Goal: Task Accomplishment & Management: Manage account settings

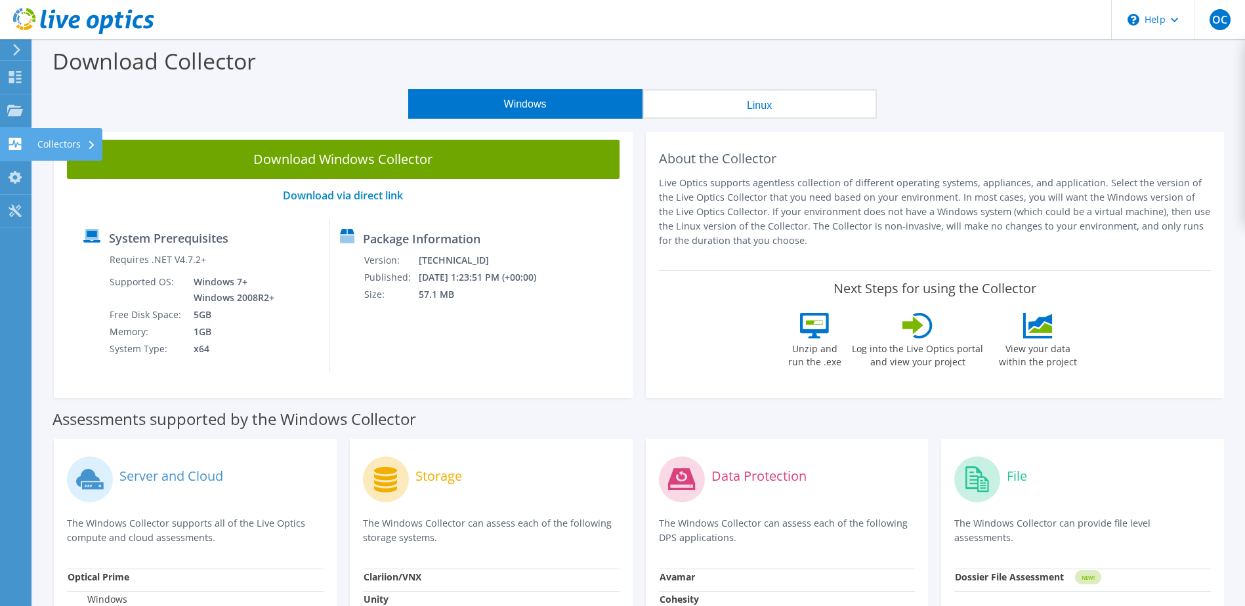
click at [44, 143] on div "Collectors" at bounding box center [67, 144] width 72 height 33
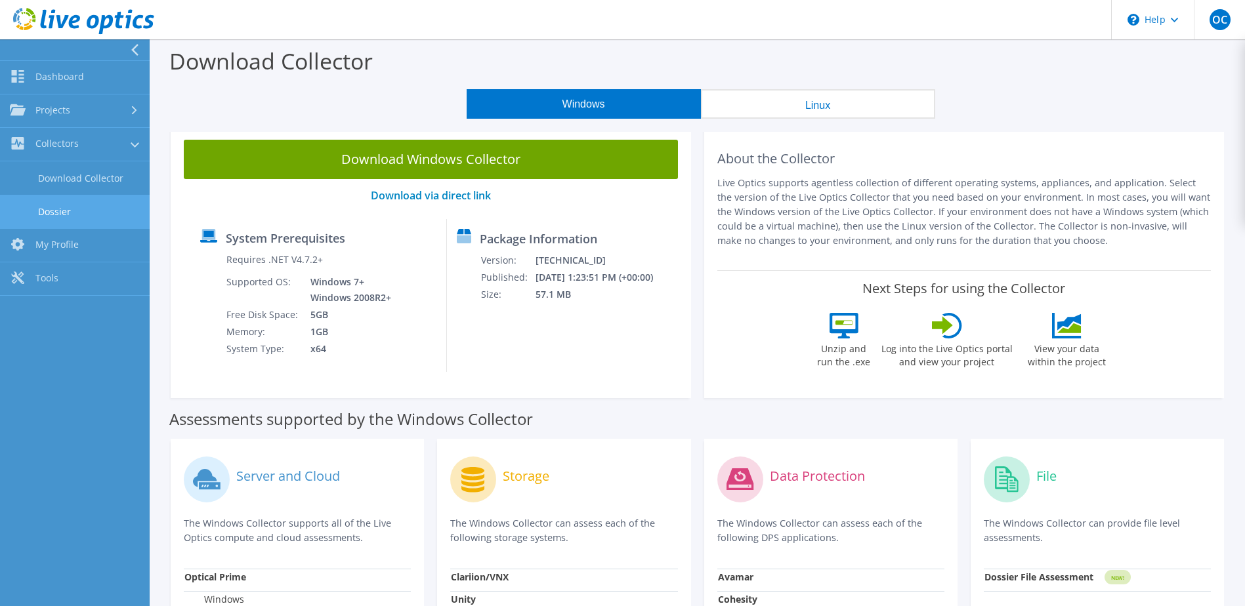
click at [83, 208] on link "Dossier" at bounding box center [75, 211] width 150 height 33
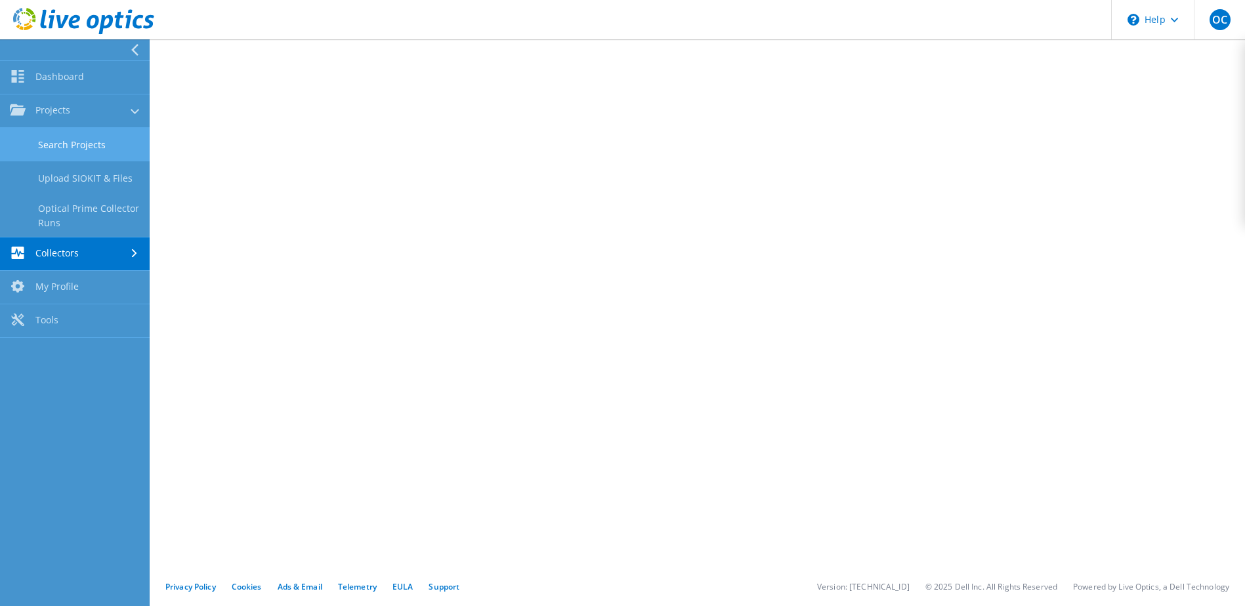
click at [52, 144] on link "Search Projects" at bounding box center [75, 144] width 150 height 33
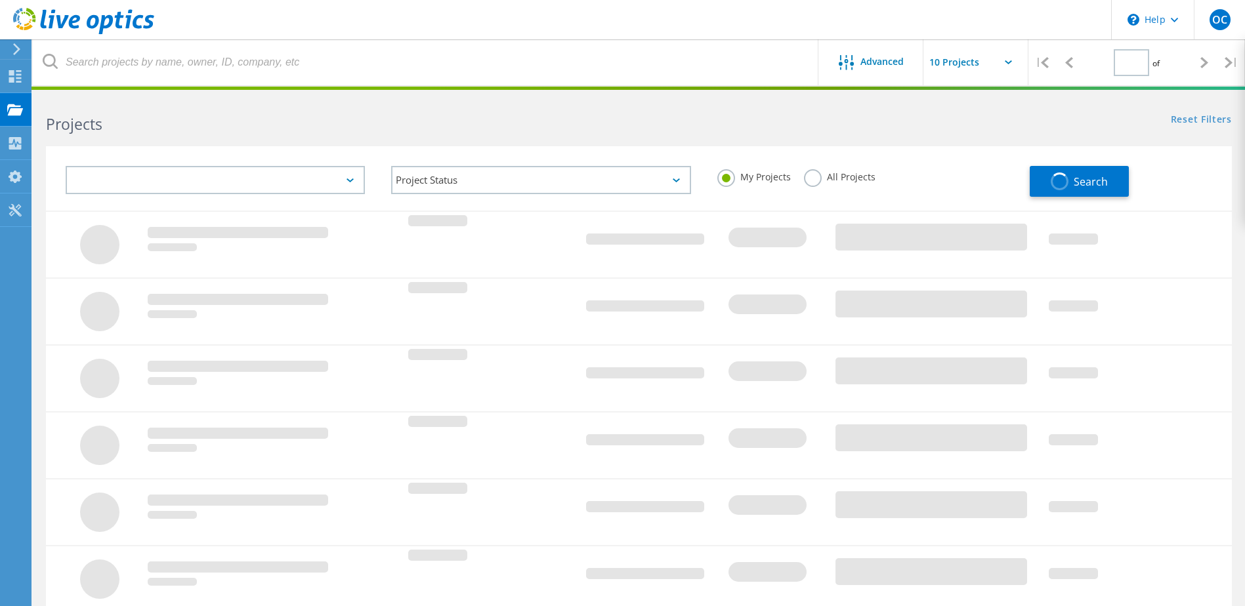
type input "1"
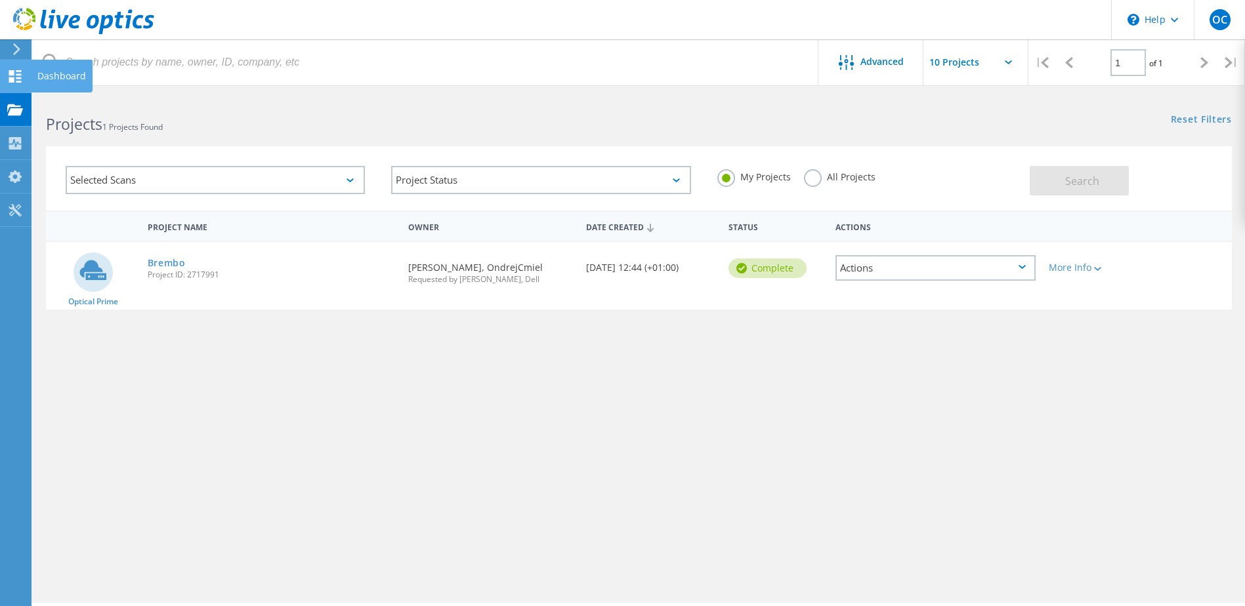
click at [17, 81] on use at bounding box center [15, 76] width 12 height 12
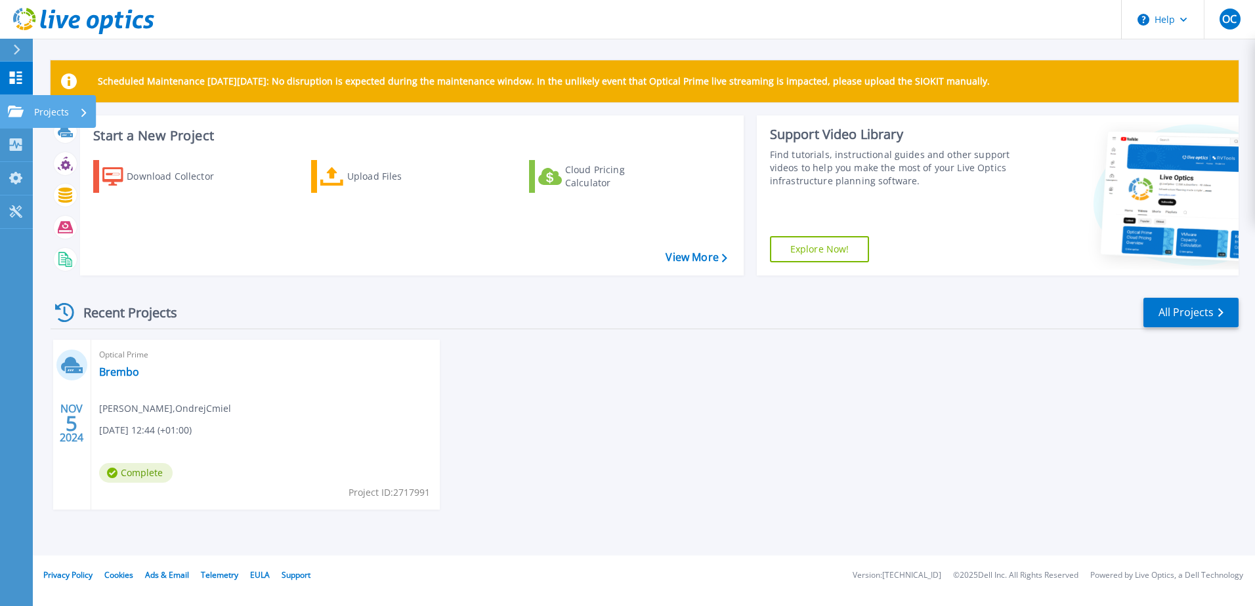
click at [43, 102] on p "Projects" at bounding box center [51, 112] width 35 height 34
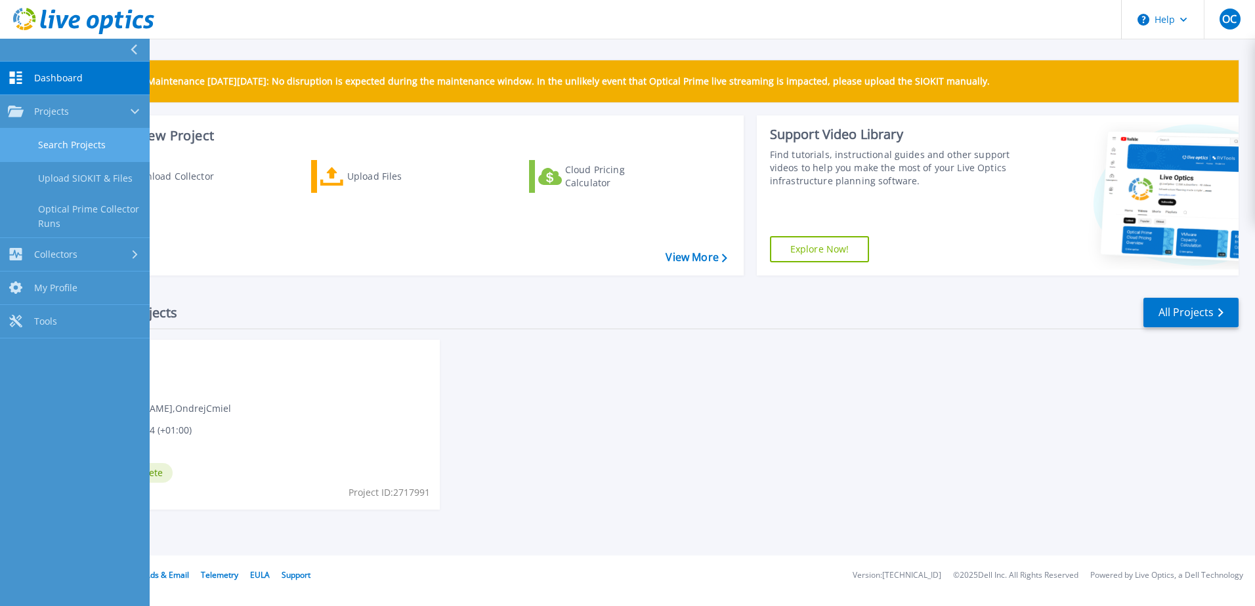
click at [61, 138] on link "Search Projects" at bounding box center [75, 145] width 150 height 33
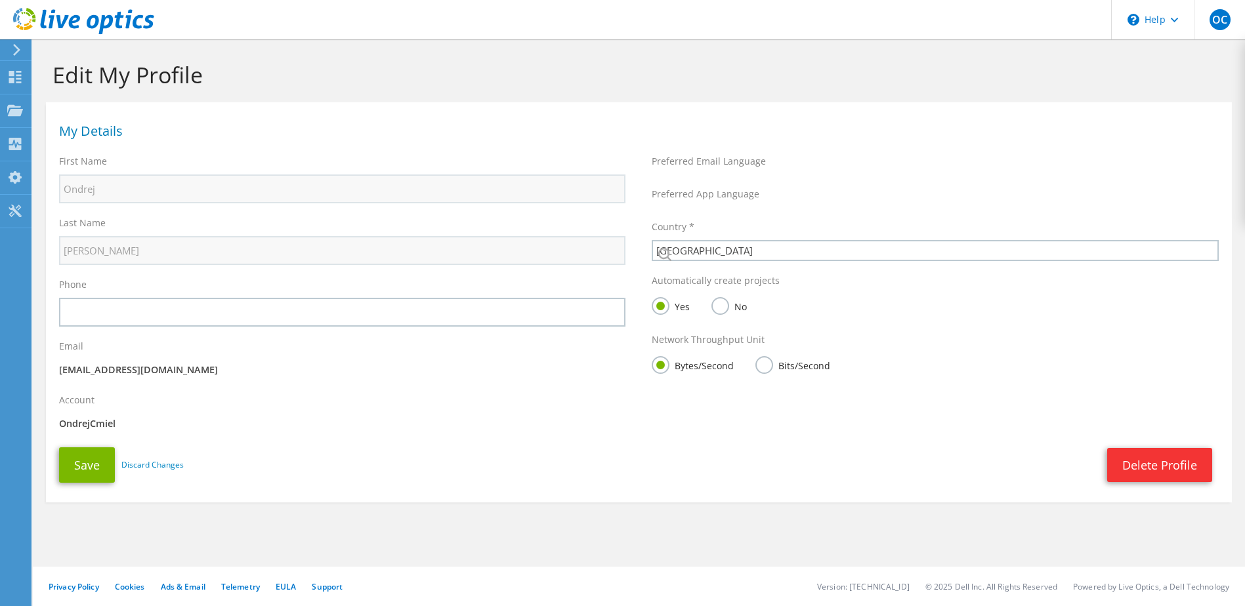
select select "55"
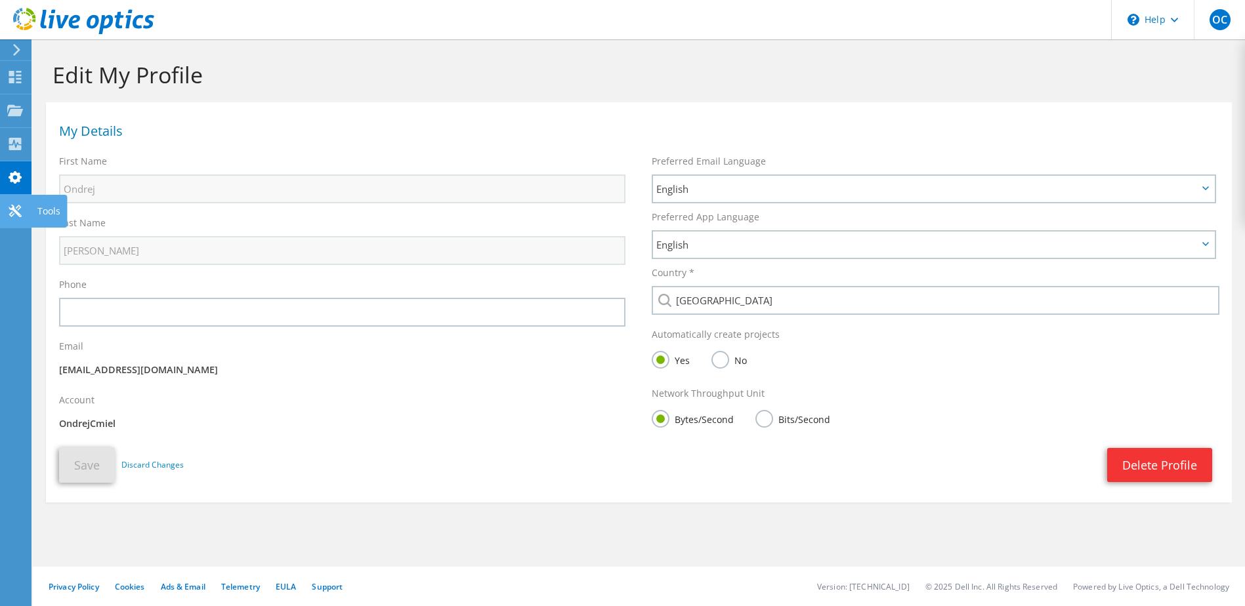
click at [47, 210] on div "Tools" at bounding box center [49, 211] width 36 height 33
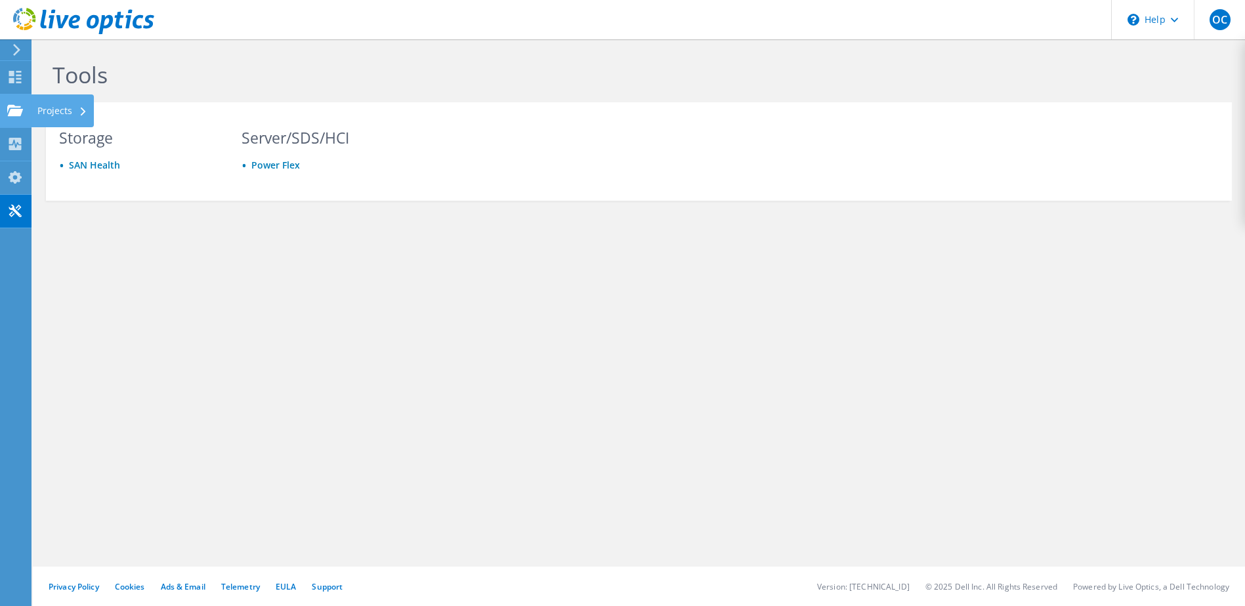
click at [10, 115] on use at bounding box center [15, 109] width 16 height 11
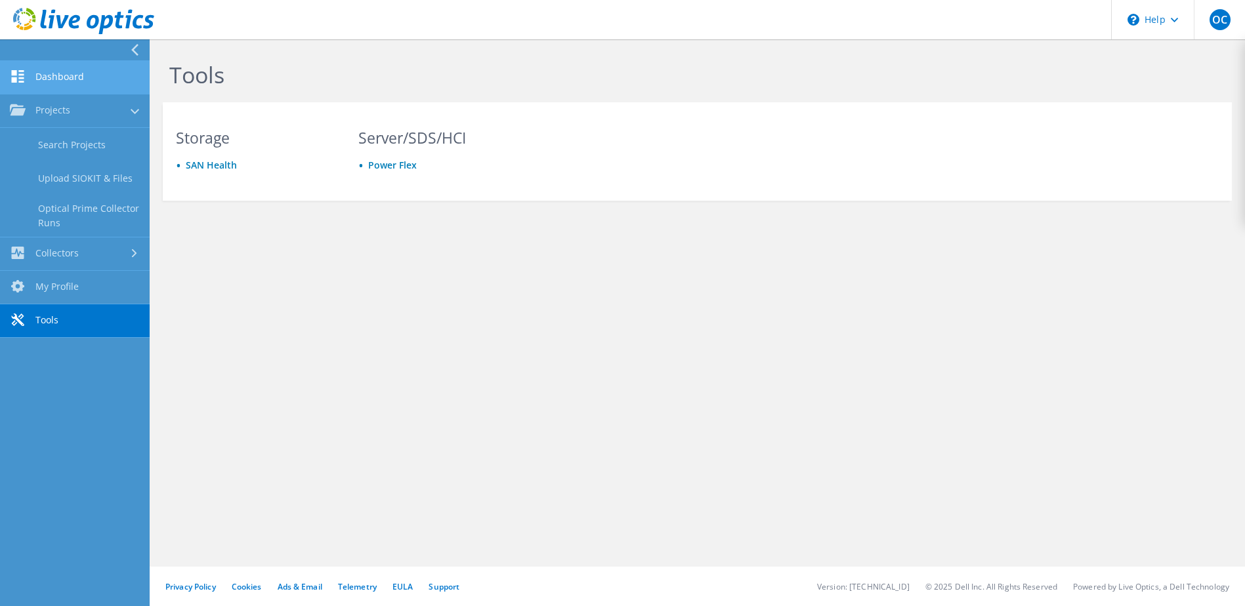
click at [37, 76] on link "Dashboard" at bounding box center [75, 77] width 150 height 33
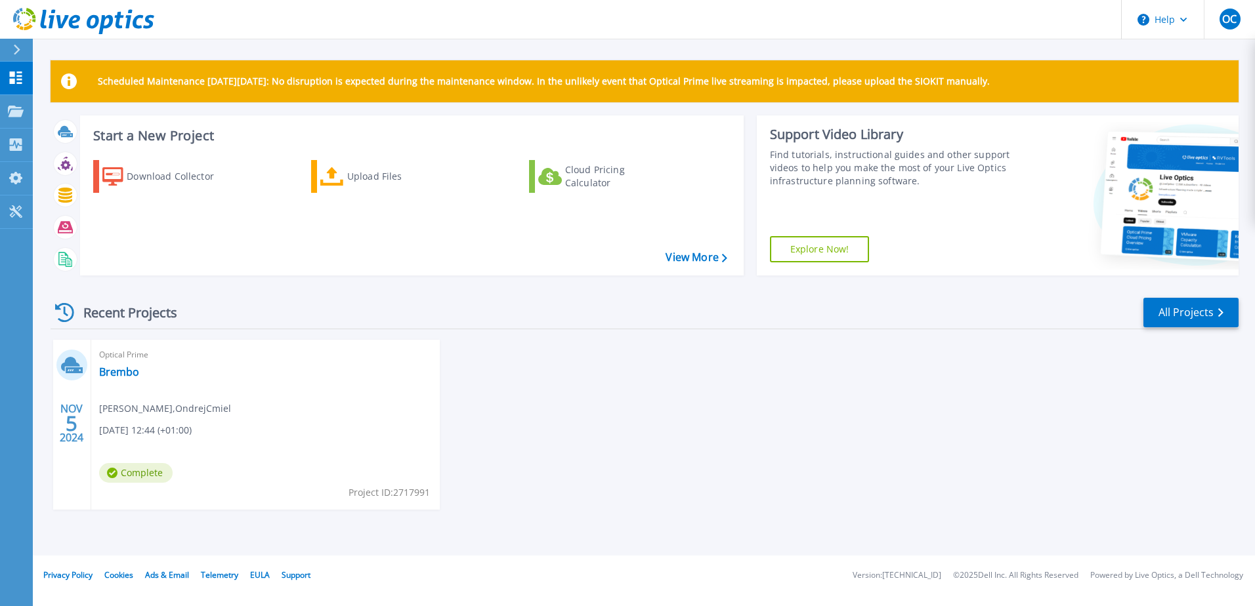
click at [29, 54] on div at bounding box center [22, 50] width 21 height 22
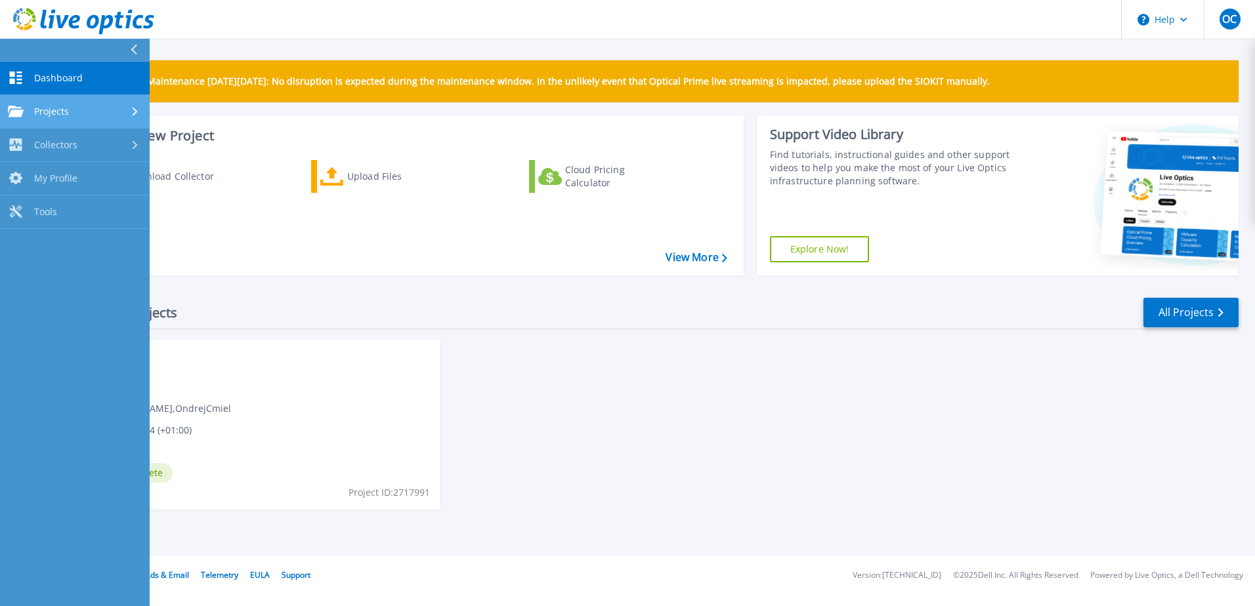
click at [74, 115] on div "Projects" at bounding box center [75, 112] width 134 height 12
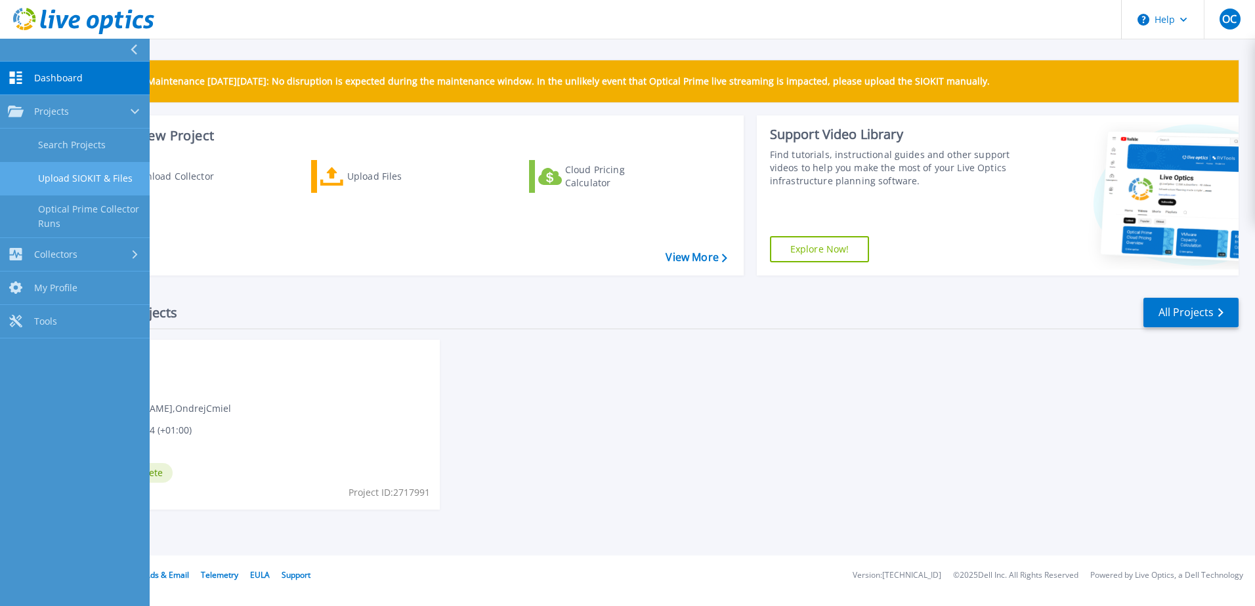
click at [85, 180] on link "Upload SIOKIT & Files" at bounding box center [75, 178] width 150 height 33
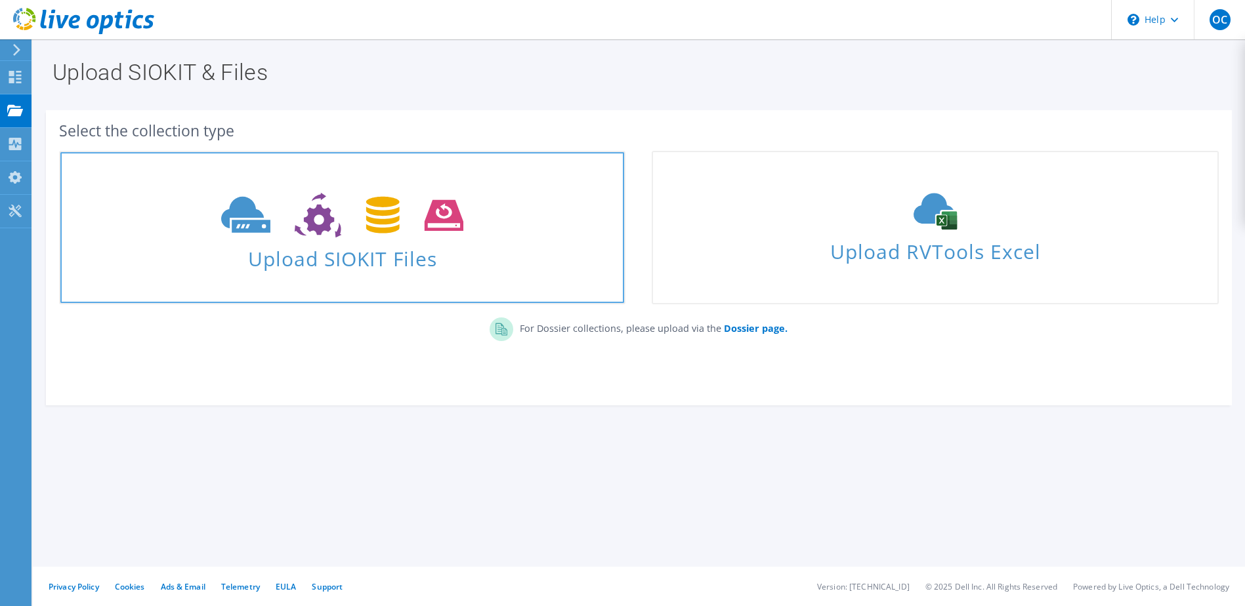
click at [350, 223] on icon at bounding box center [342, 215] width 242 height 45
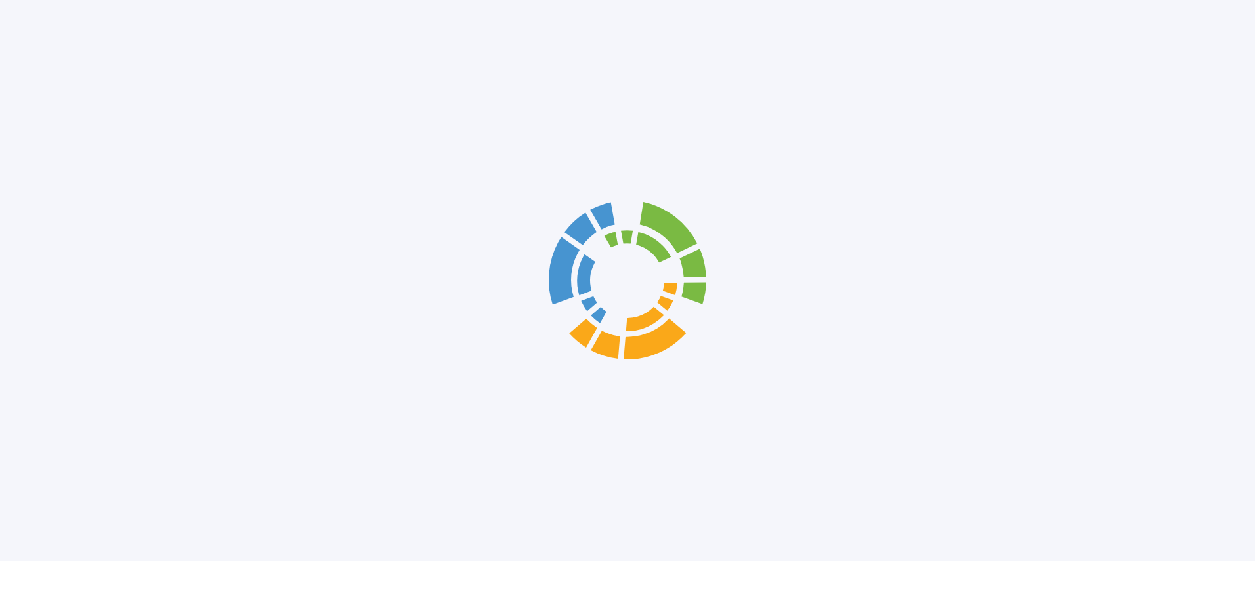
click at [343, 253] on div at bounding box center [627, 280] width 1255 height 561
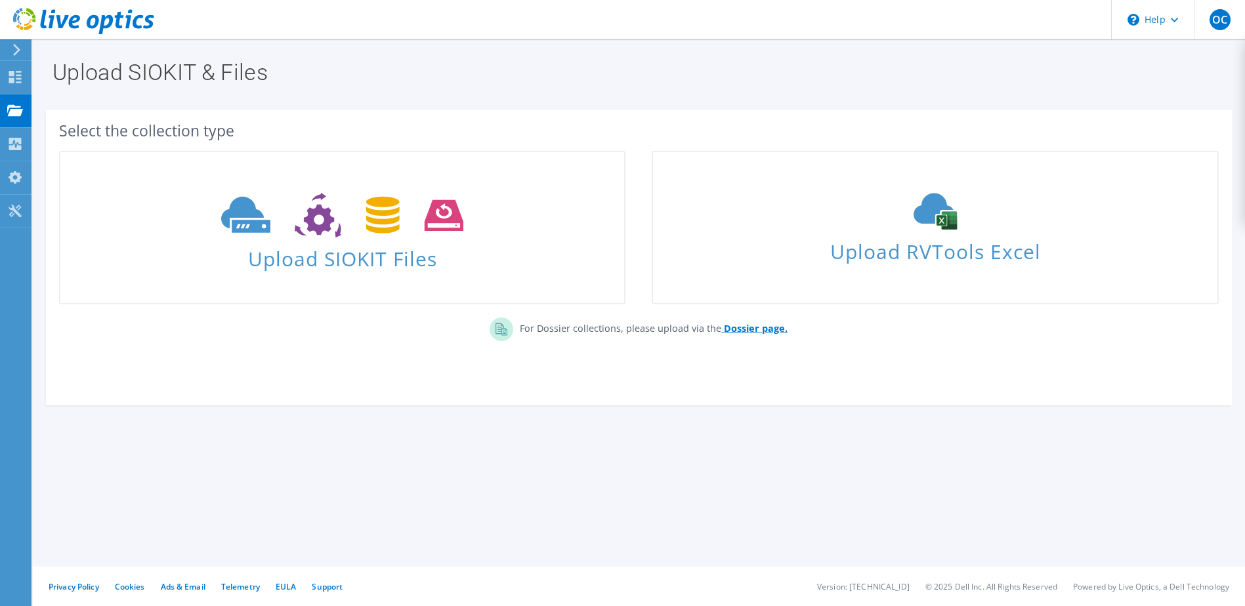
click at [738, 331] on b "Dossier page." at bounding box center [756, 328] width 64 height 12
